Goal: Find specific page/section: Find specific page/section

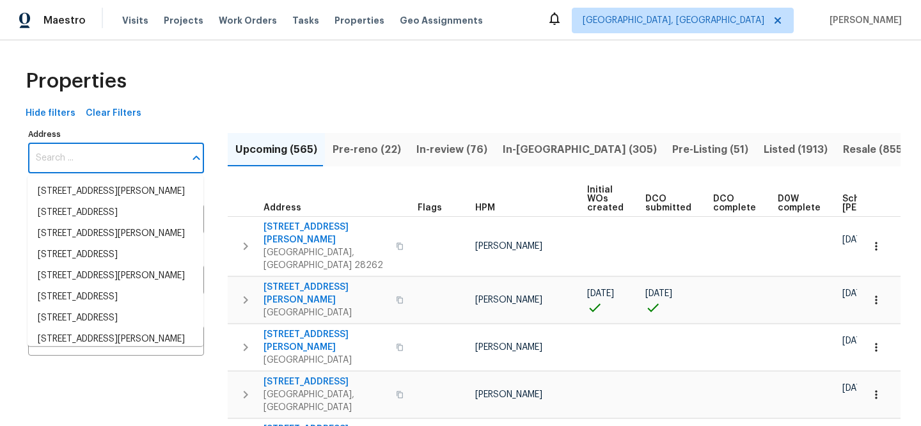
type input "[STREET_ADDRESS]"
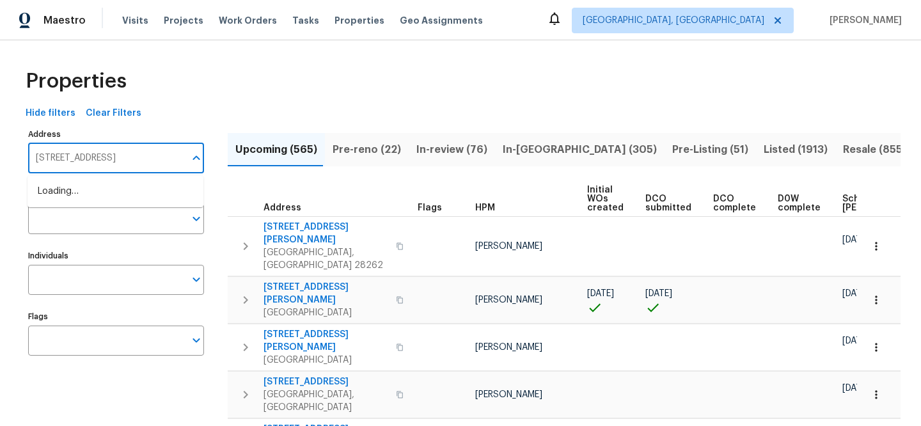
scroll to position [0, 22]
click at [132, 184] on li "106 Cape Breton Trl Gastonia NC 28056" at bounding box center [116, 191] width 176 height 21
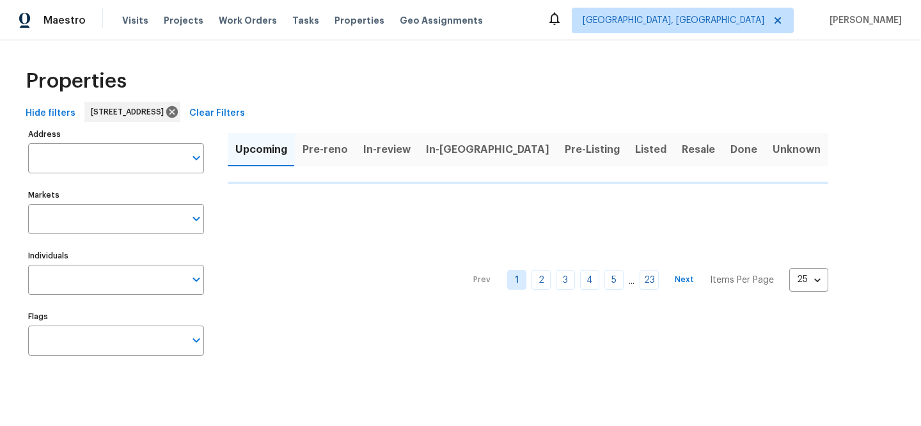
type input "106 Cape Breton Trl Gastonia NC 28056"
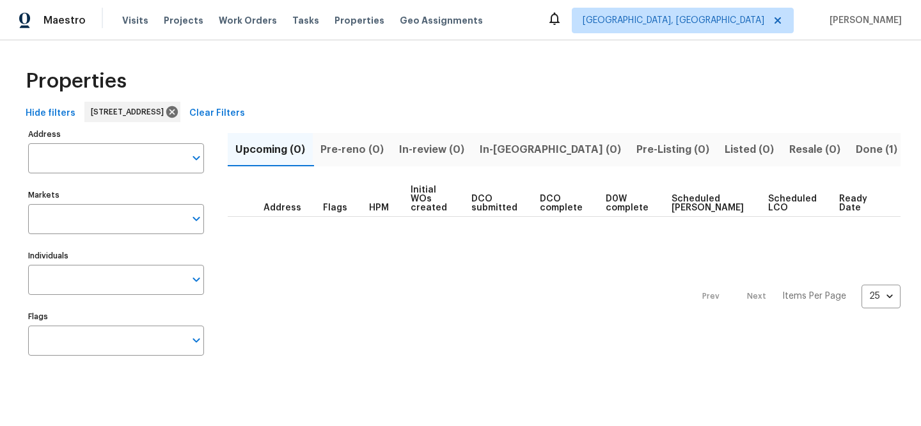
type input "106 Cape Breton Trl Gastonia NC 28056"
click at [856, 143] on span "Done (1)" at bounding box center [877, 150] width 42 height 18
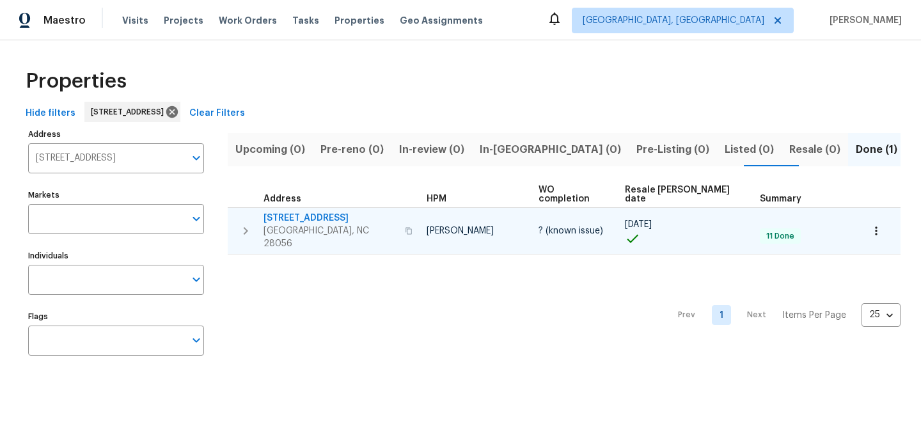
click at [287, 212] on span "[STREET_ADDRESS]" at bounding box center [331, 218] width 134 height 13
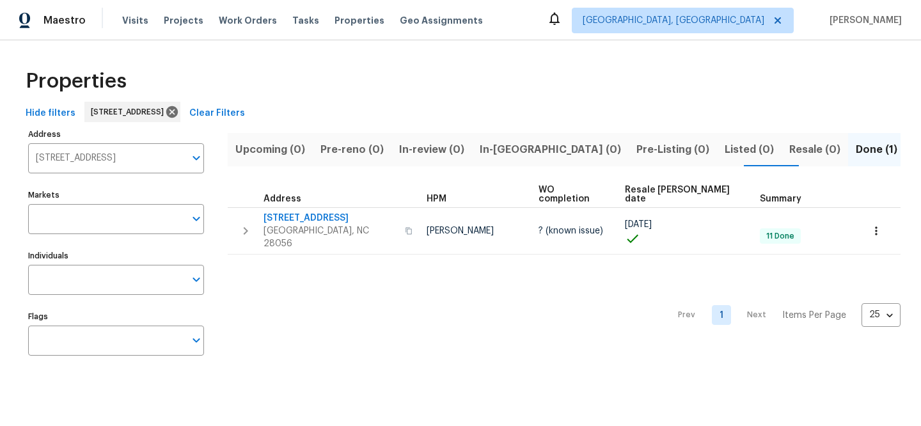
click at [245, 108] on span "Clear Filters" at bounding box center [217, 114] width 56 height 16
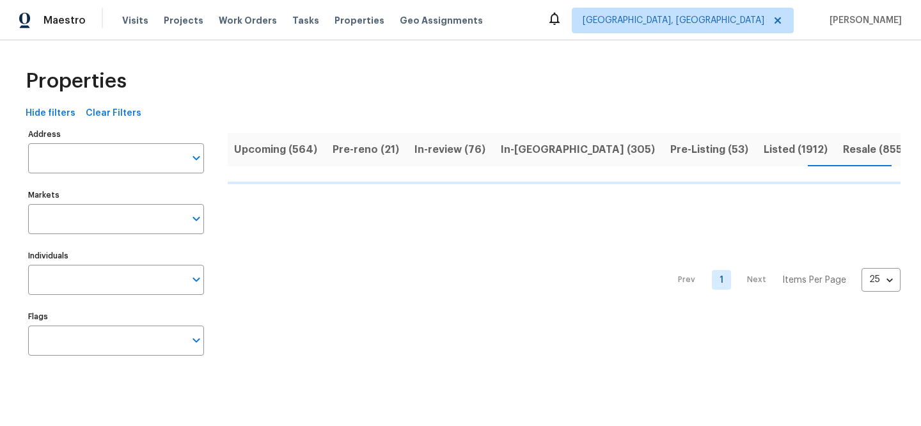
scroll to position [0, 2]
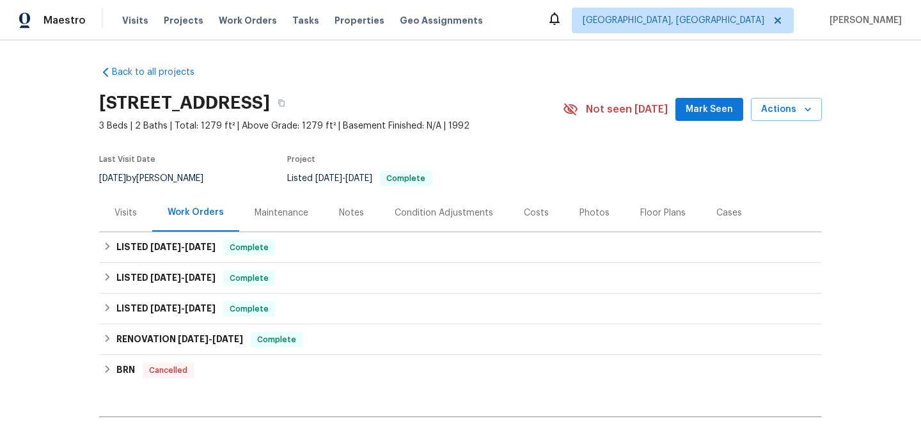
click at [127, 203] on div "Visits" at bounding box center [125, 213] width 53 height 38
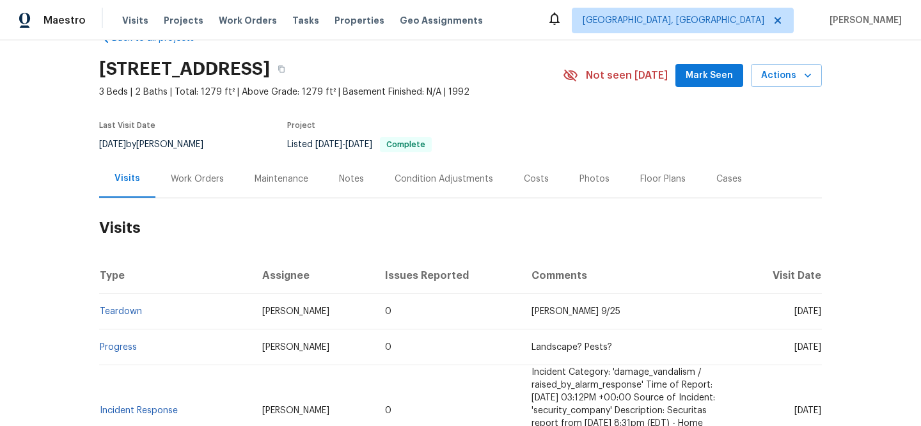
scroll to position [90, 0]
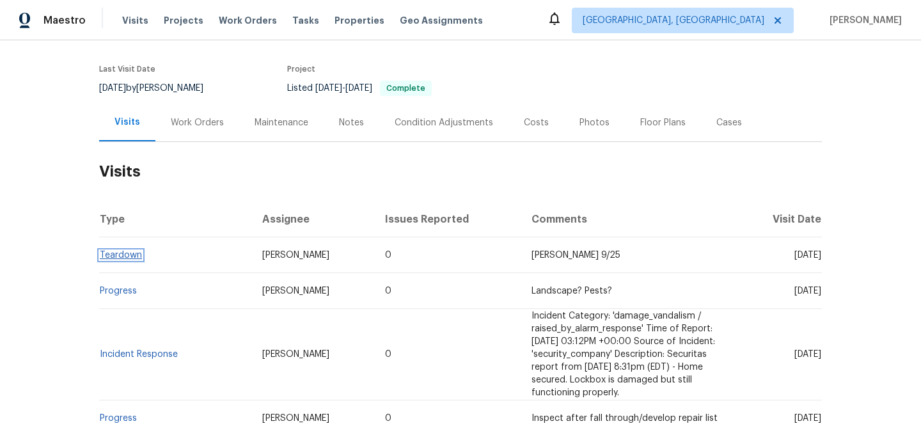
click at [131, 255] on link "Teardown" at bounding box center [121, 255] width 42 height 9
